Goal: Task Accomplishment & Management: Use online tool/utility

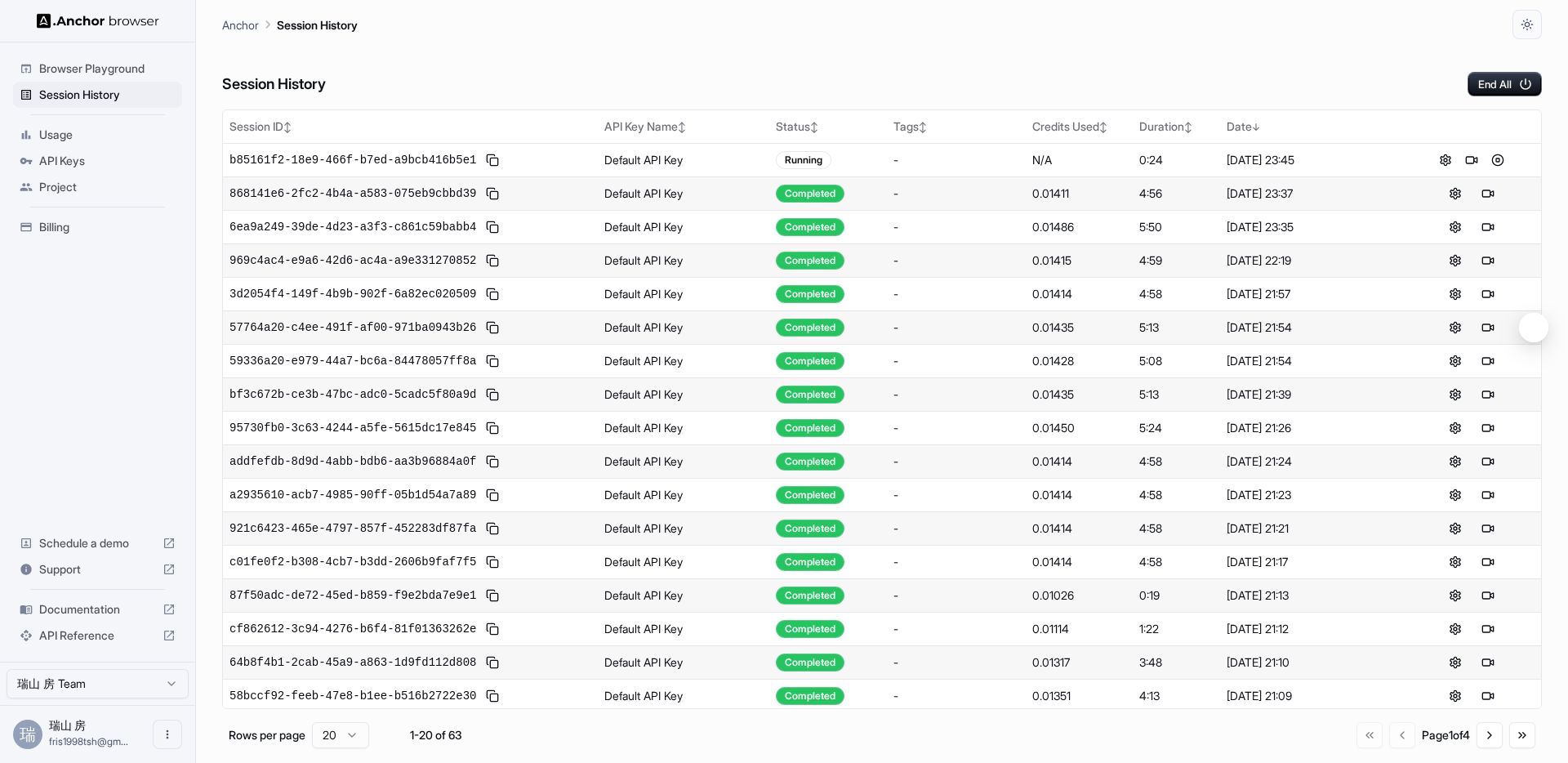
click at [1482, 71] on div "Session History End All" at bounding box center [882, 68] width 1320 height 57
click at [1487, 78] on button "End All" at bounding box center [1504, 84] width 74 height 25
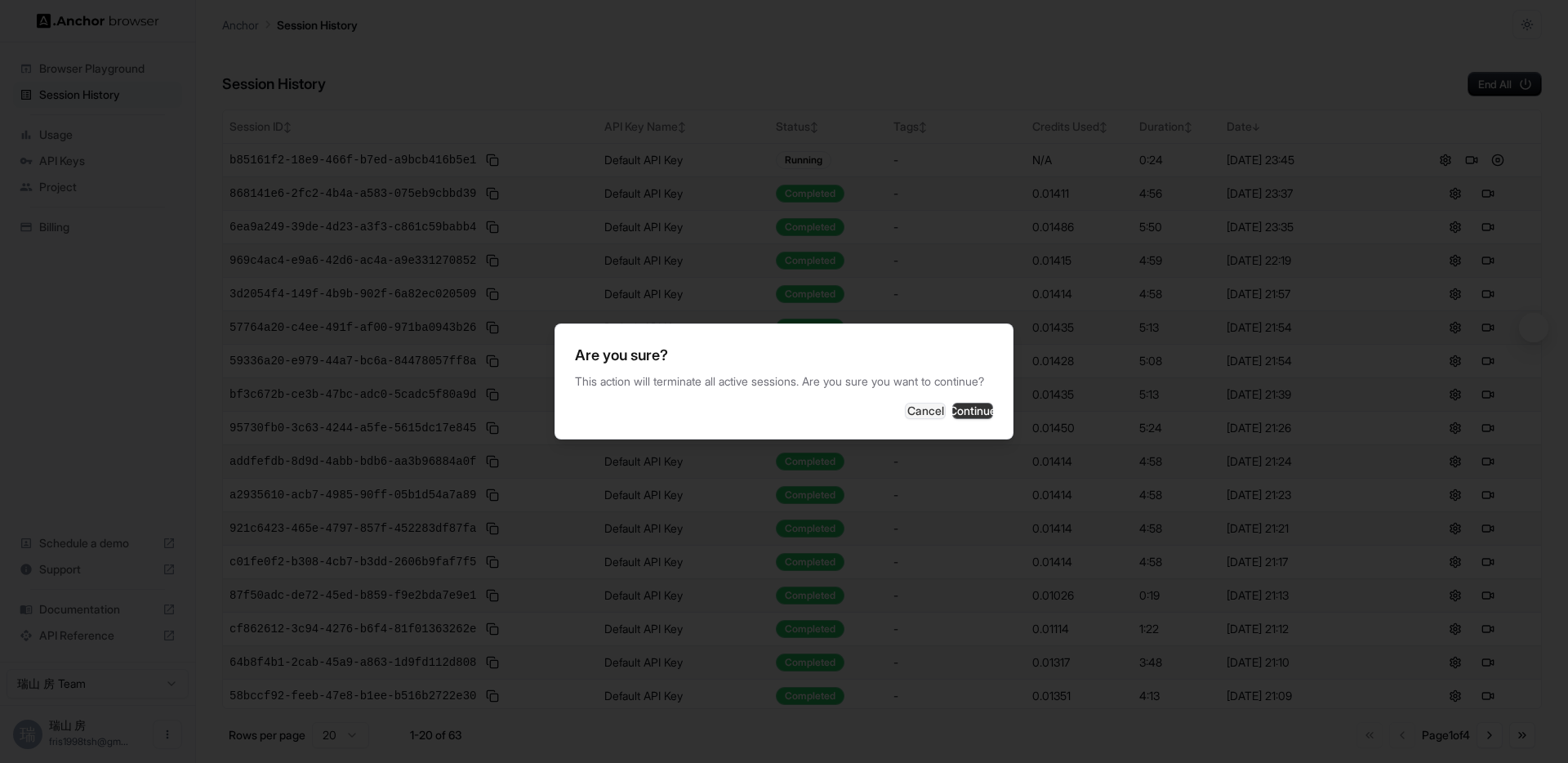
click at [976, 415] on button "Continue" at bounding box center [972, 411] width 41 height 17
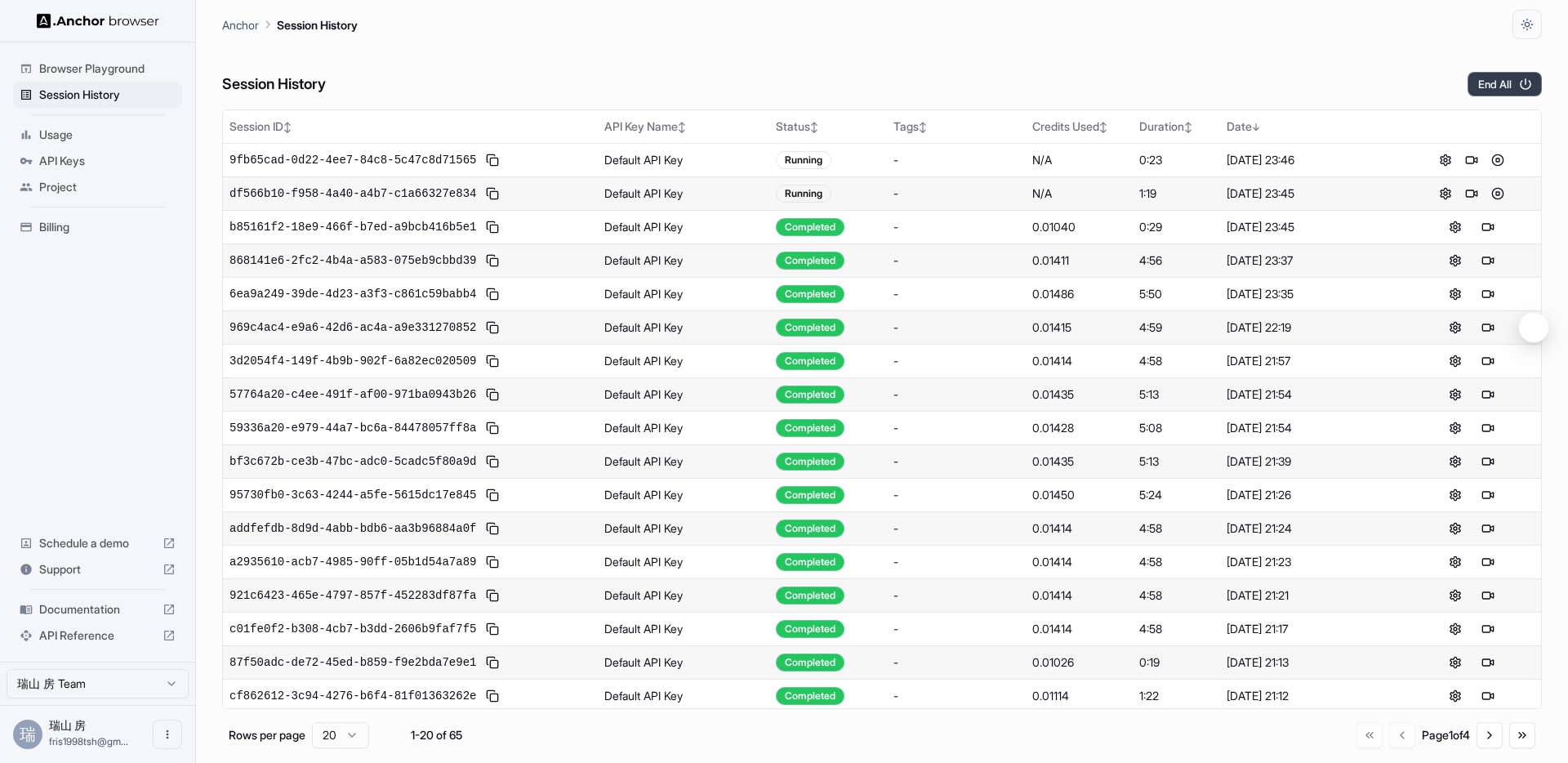
click at [1496, 80] on button "End All" at bounding box center [1504, 84] width 74 height 25
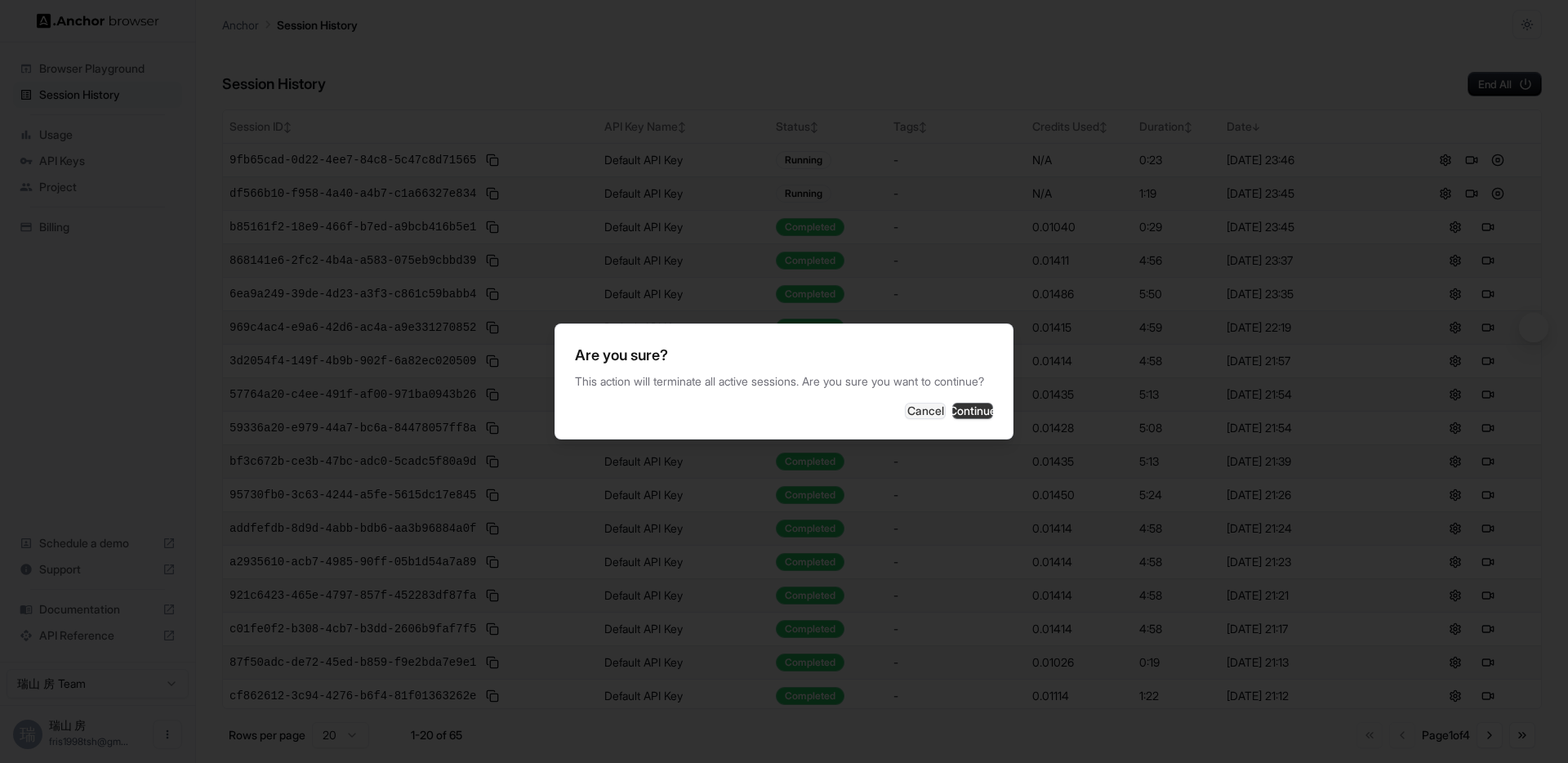
click at [959, 410] on button "Continue" at bounding box center [972, 411] width 41 height 17
